Goal: Transaction & Acquisition: Book appointment/travel/reservation

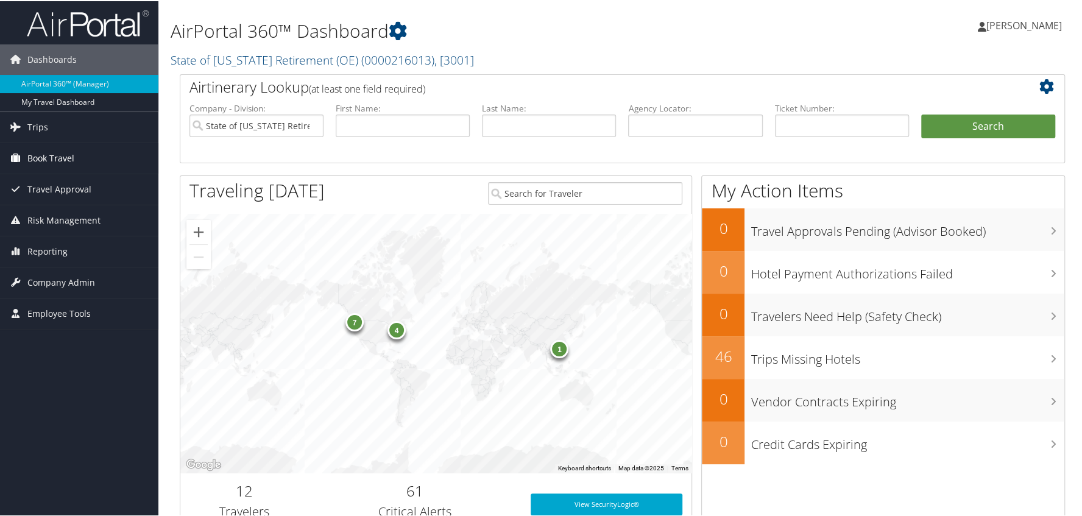
click at [53, 153] on span "Book Travel" at bounding box center [50, 157] width 47 height 30
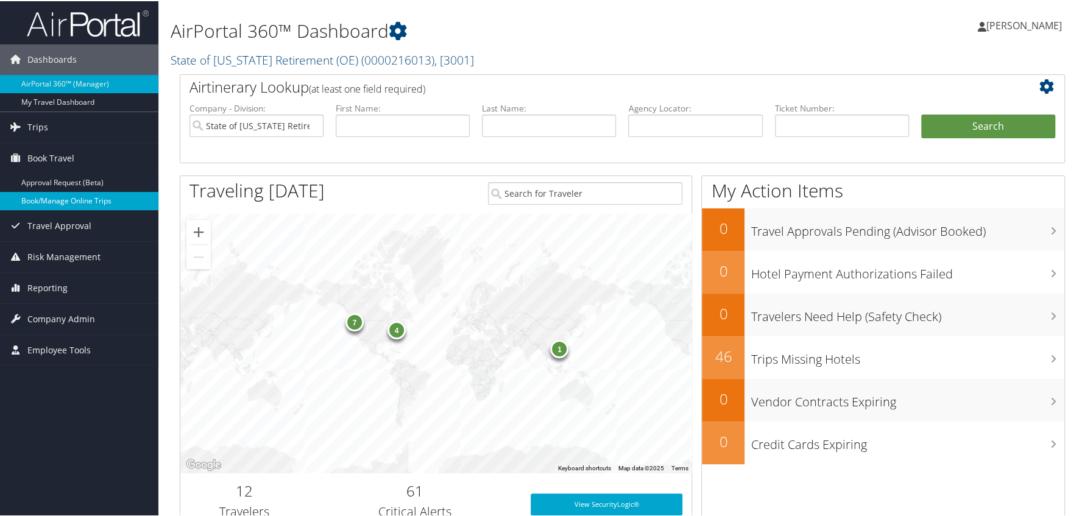
click at [57, 197] on link "Book/Manage Online Trips" at bounding box center [79, 200] width 158 height 18
